Goal: Transaction & Acquisition: Download file/media

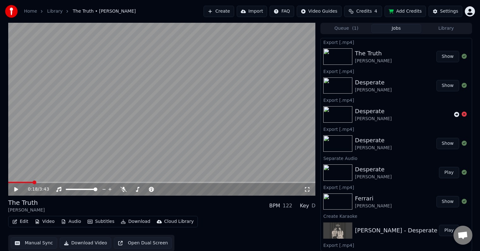
scroll to position [0, 0]
click at [365, 11] on span "Credits" at bounding box center [363, 11] width 15 height 6
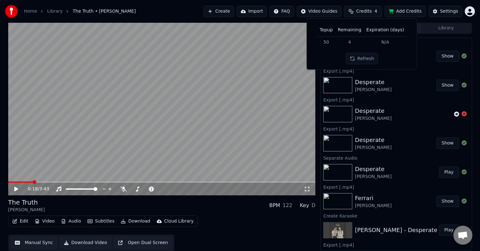
click at [397, 10] on button "Add Credits" at bounding box center [405, 11] width 41 height 11
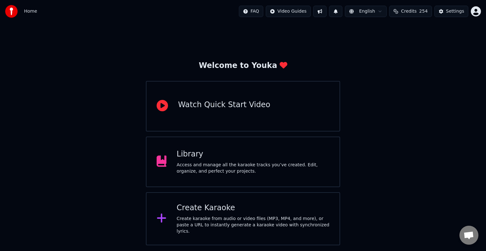
click at [217, 163] on div "Access and manage all the karaoke tracks you’ve created. Edit, organize, and pe…" at bounding box center [252, 168] width 153 height 13
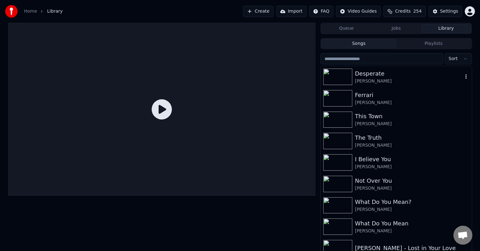
click at [362, 78] on div "[PERSON_NAME]" at bounding box center [409, 81] width 108 height 6
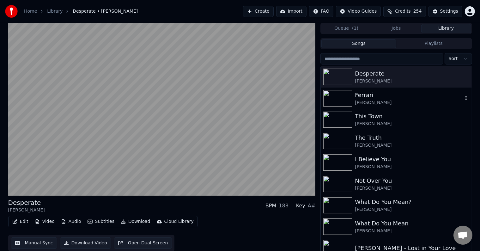
click at [334, 101] on img at bounding box center [337, 98] width 29 height 16
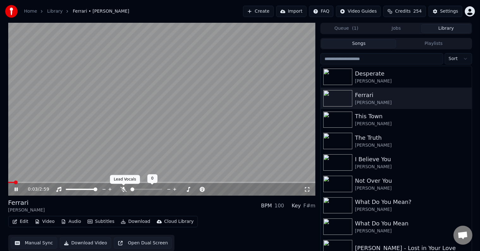
click at [124, 187] on icon at bounding box center [123, 189] width 6 height 5
click at [133, 220] on button "Download" at bounding box center [135, 221] width 35 height 9
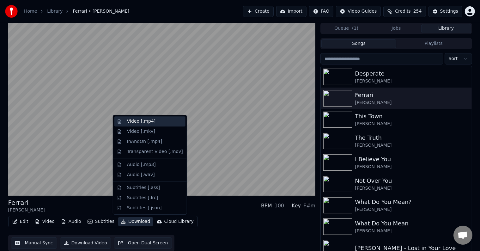
click at [136, 123] on div "Video [.mp4]" at bounding box center [141, 121] width 28 height 6
